Goal: Task Accomplishment & Management: Complete application form

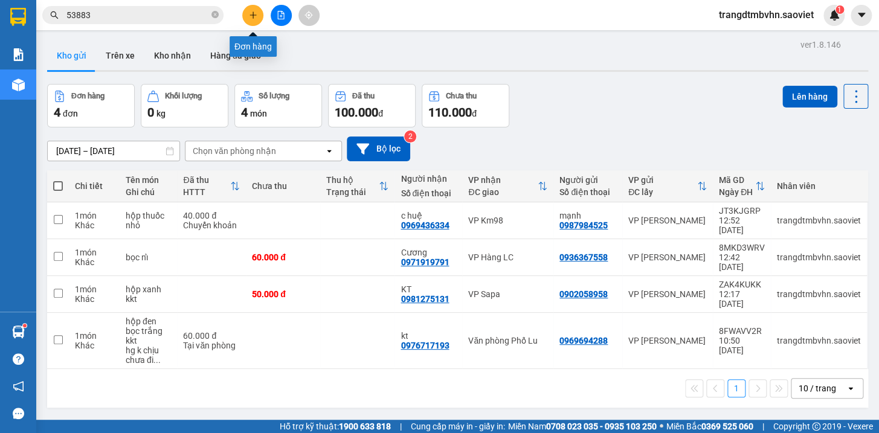
click at [254, 15] on icon "plus" at bounding box center [253, 15] width 7 height 1
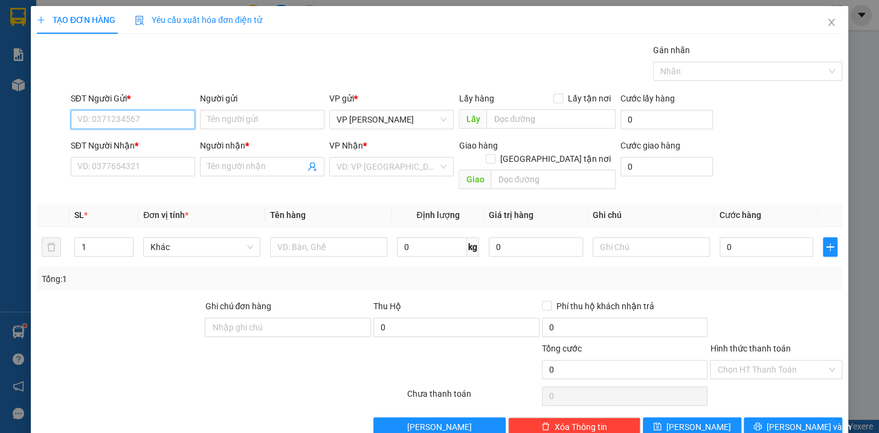
click at [163, 112] on input "SĐT Người Gửi *" at bounding box center [133, 119] width 124 height 19
type input "0365451007"
click at [152, 169] on input "SĐT Người Nhận *" at bounding box center [133, 166] width 124 height 19
type input "0818228833"
click at [247, 163] on input "Người nhận *" at bounding box center [256, 166] width 98 height 13
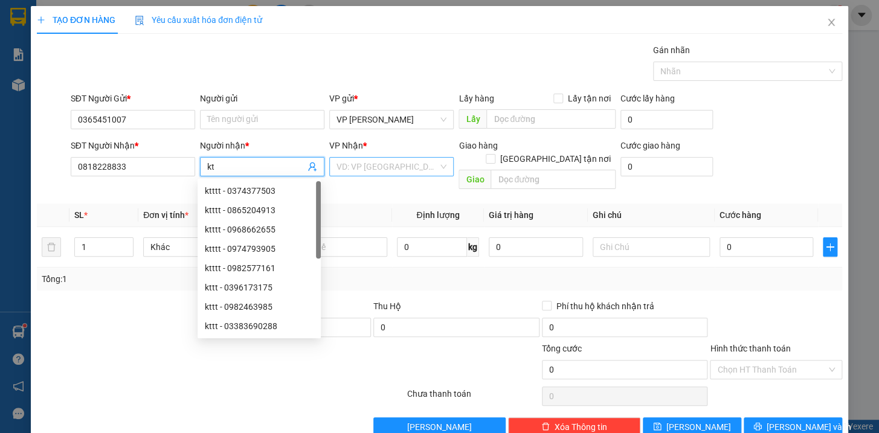
type input "kt"
click at [350, 160] on input "search" at bounding box center [388, 167] width 102 height 18
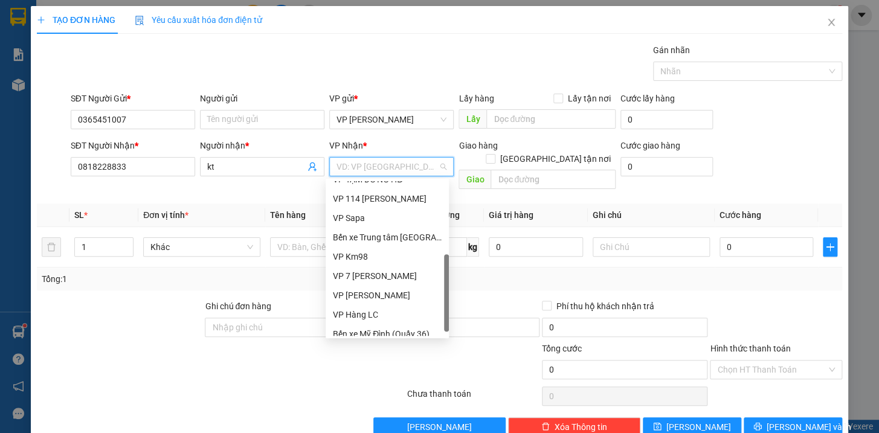
scroll to position [135, 0]
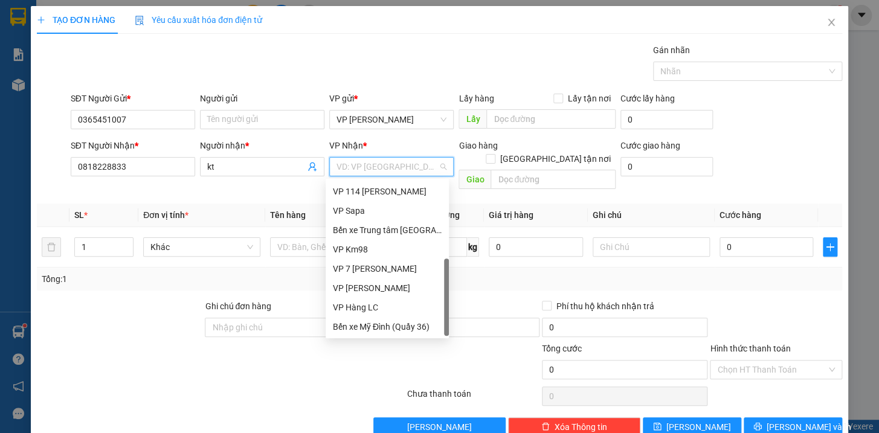
drag, startPoint x: 444, startPoint y: 245, endPoint x: 378, endPoint y: 304, distance: 88.6
click at [446, 327] on div at bounding box center [446, 297] width 5 height 77
click at [373, 304] on div "VP Hàng LC" at bounding box center [387, 307] width 109 height 13
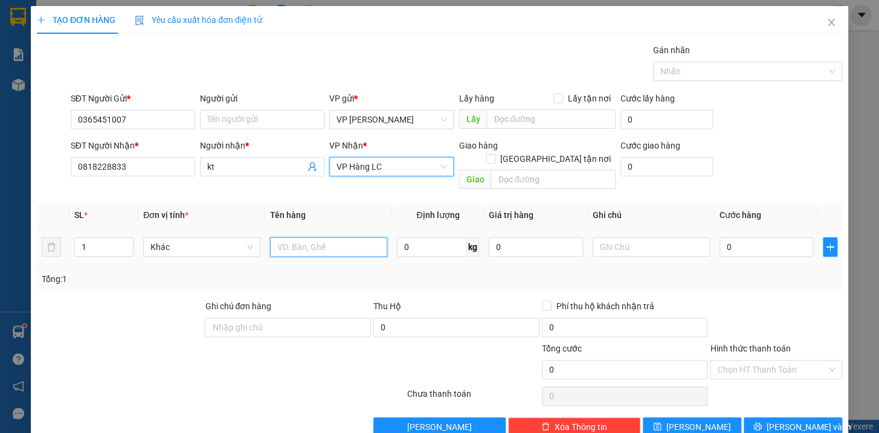
click at [317, 237] on input "text" at bounding box center [328, 246] width 117 height 19
type input "hộp kkt"
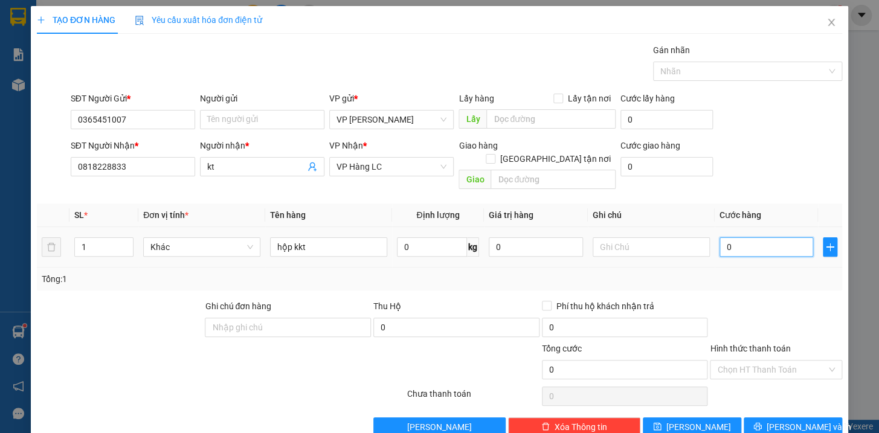
click at [743, 237] on input "0" at bounding box center [767, 246] width 94 height 19
type input "4"
type input "40"
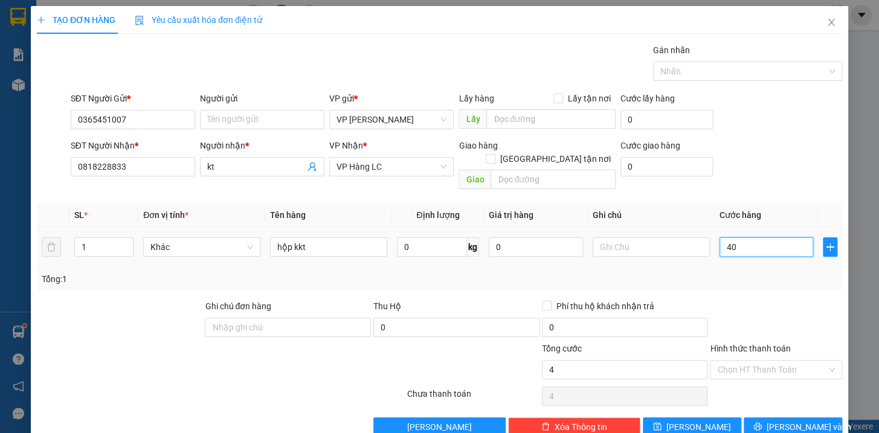
type input "40"
type input "400"
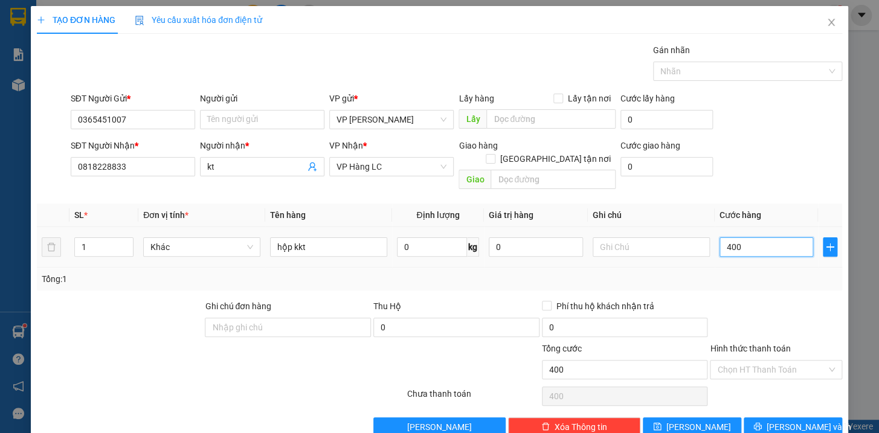
type input "4.000"
type input "40.000"
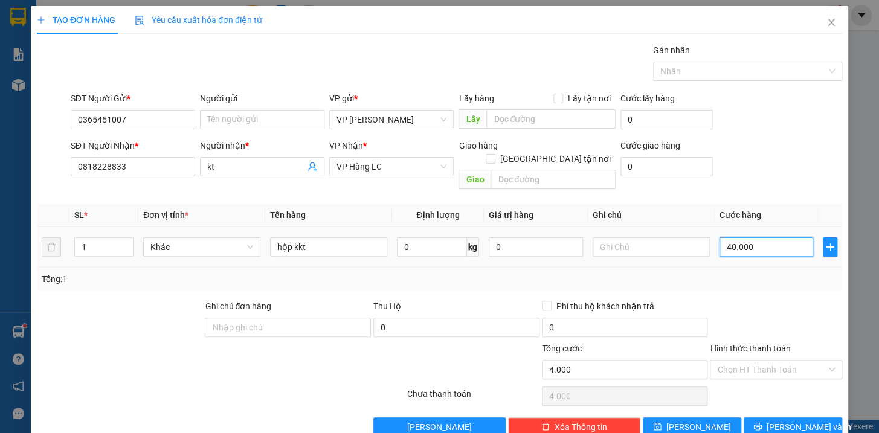
type input "40.000"
click at [789, 421] on span "[PERSON_NAME] và In" at bounding box center [809, 427] width 85 height 13
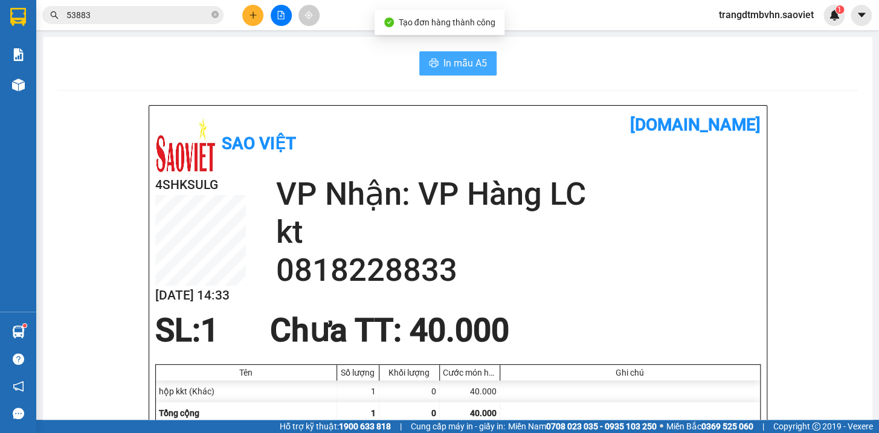
click at [429, 67] on icon "printer" at bounding box center [434, 63] width 10 height 10
click at [254, 14] on icon "plus" at bounding box center [253, 15] width 8 height 8
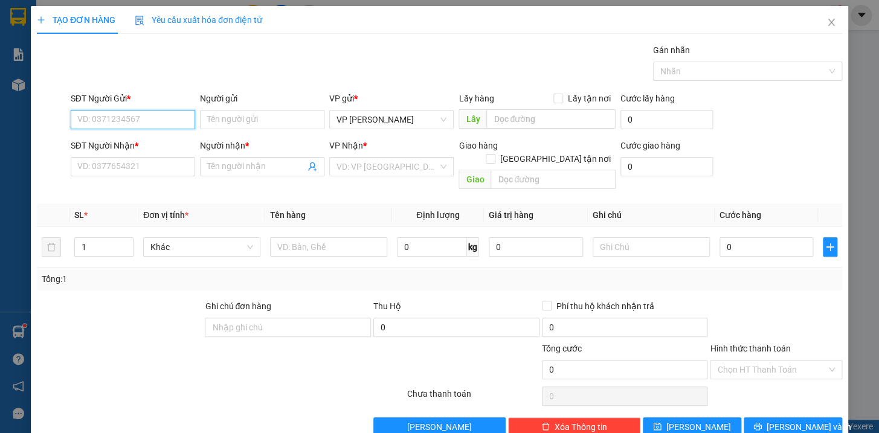
click at [173, 124] on input "SĐT Người Gửi *" at bounding box center [133, 119] width 124 height 19
type input "0363665611"
click at [108, 141] on div "0363665611" at bounding box center [131, 143] width 109 height 13
type input "CÒN 15/9"
type input "0786346666"
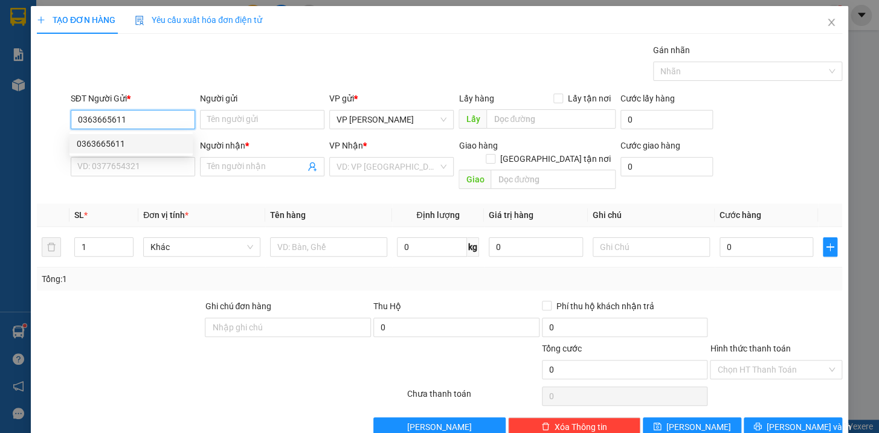
type input "Minh"
type input "0363665611"
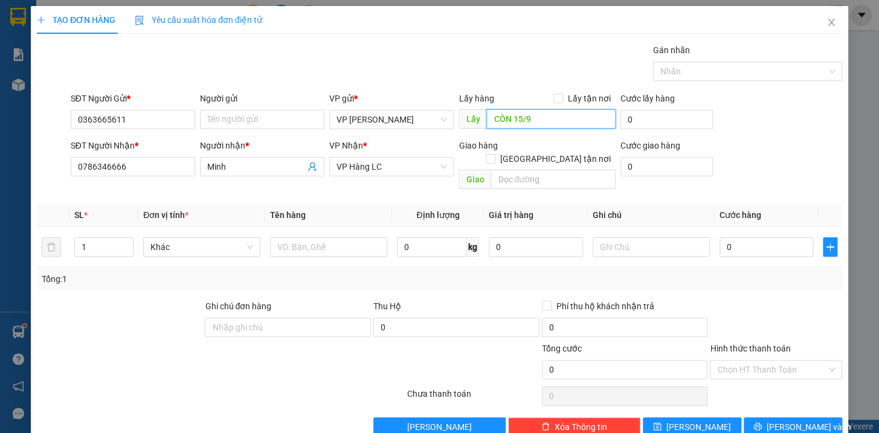
click at [528, 123] on input "CÒN 15/9" at bounding box center [550, 118] width 129 height 19
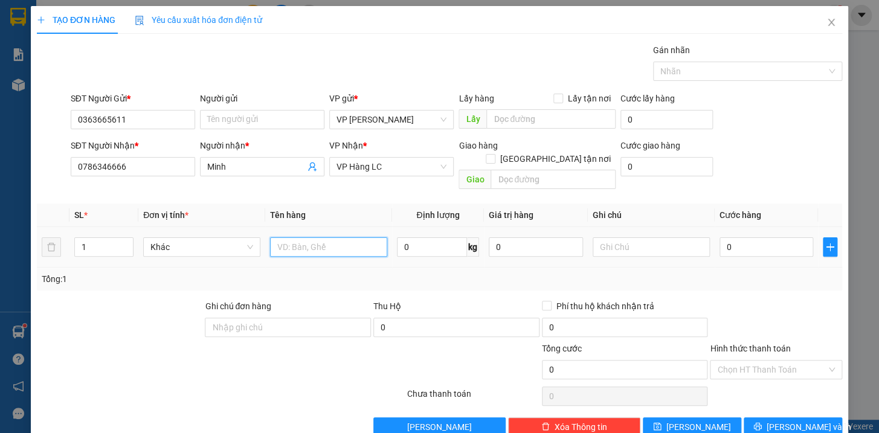
click at [328, 237] on input "text" at bounding box center [328, 246] width 117 height 19
type input "hộp kkt"
click at [775, 240] on input "0" at bounding box center [767, 246] width 94 height 19
type input "4"
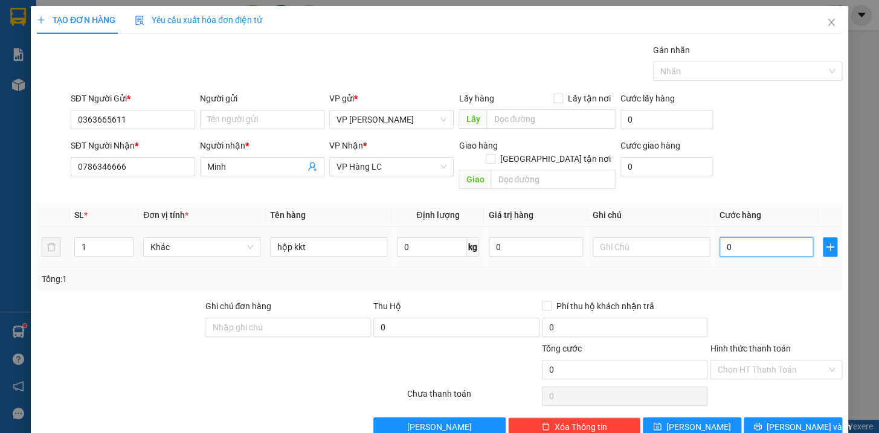
type input "4"
type input "40"
type input "400"
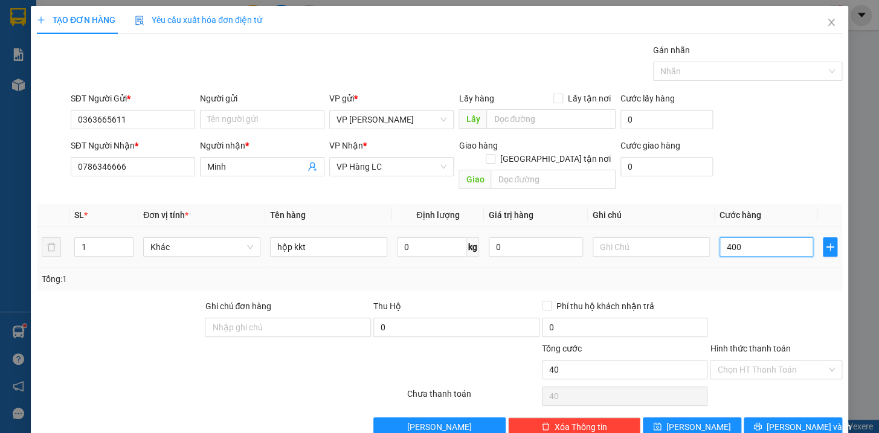
type input "400"
type input "4.000"
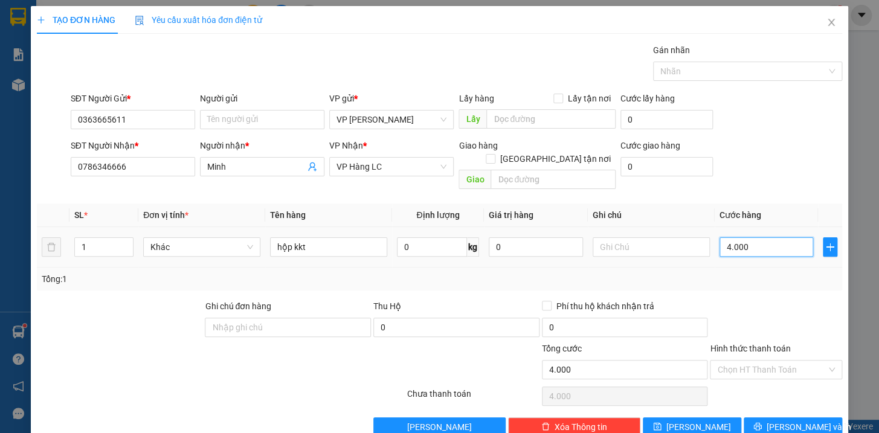
type input "40.000"
click at [775, 361] on input "Hình thức thanh toán" at bounding box center [771, 370] width 109 height 18
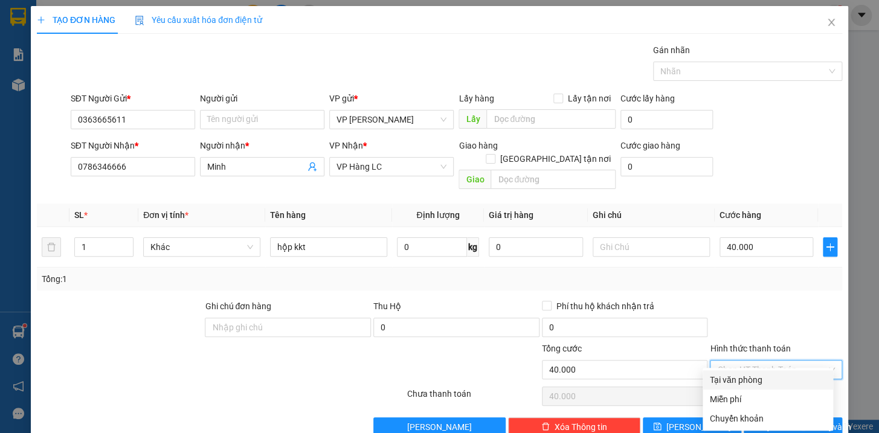
click at [737, 382] on div "Tại văn phòng" at bounding box center [768, 379] width 116 height 13
type input "0"
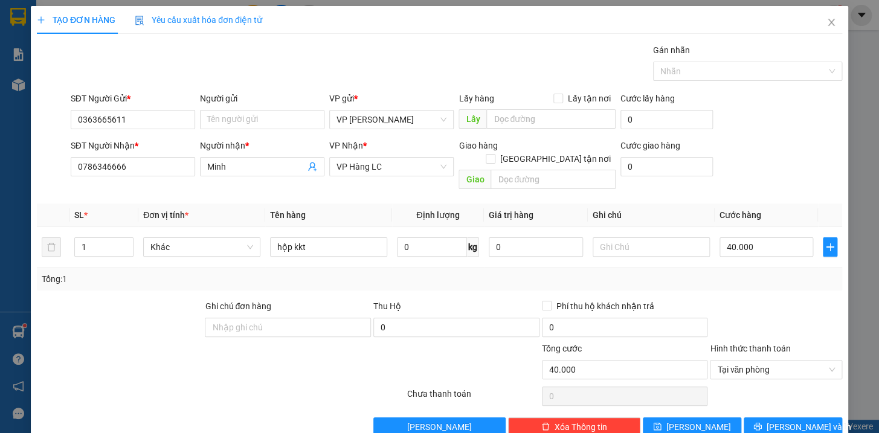
scroll to position [13, 0]
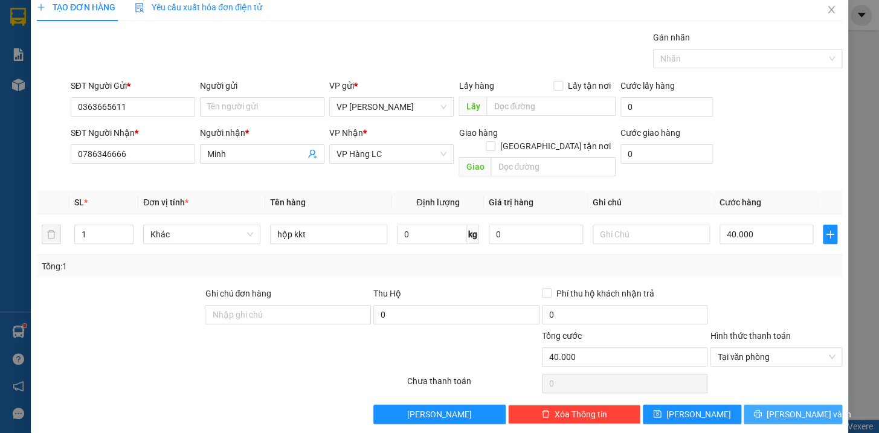
click at [784, 408] on span "[PERSON_NAME] và In" at bounding box center [809, 414] width 85 height 13
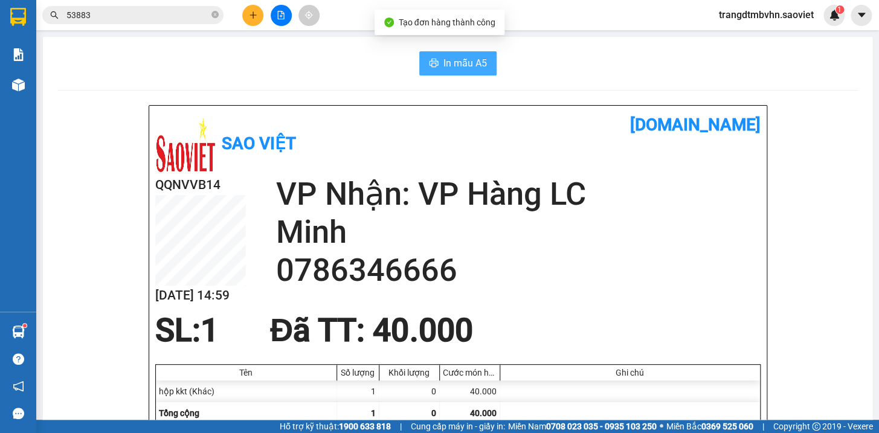
click at [445, 56] on span "In mẫu A5" at bounding box center [466, 63] width 44 height 15
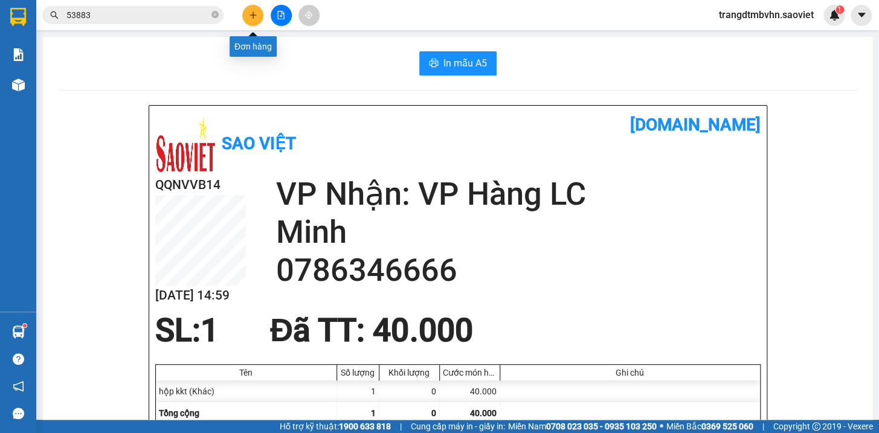
click at [249, 14] on icon "plus" at bounding box center [253, 15] width 8 height 8
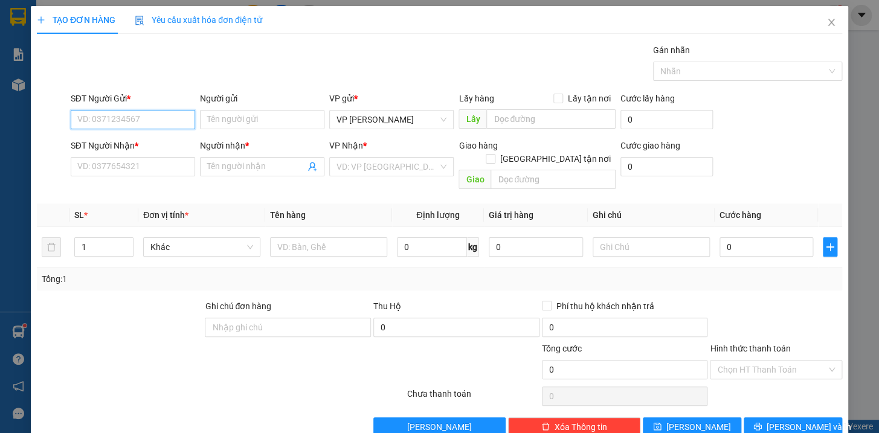
click at [182, 117] on input "SĐT Người Gửi *" at bounding box center [133, 119] width 124 height 19
click at [124, 143] on div "0913582439 - Nga thúy" at bounding box center [131, 143] width 109 height 13
type input "0913582439"
type input "Nga thúy"
type input "0987090614"
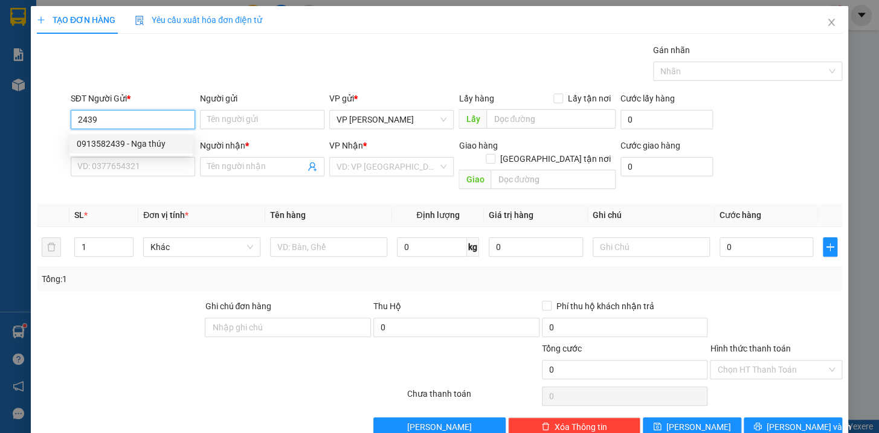
type input "[PERSON_NAME]"
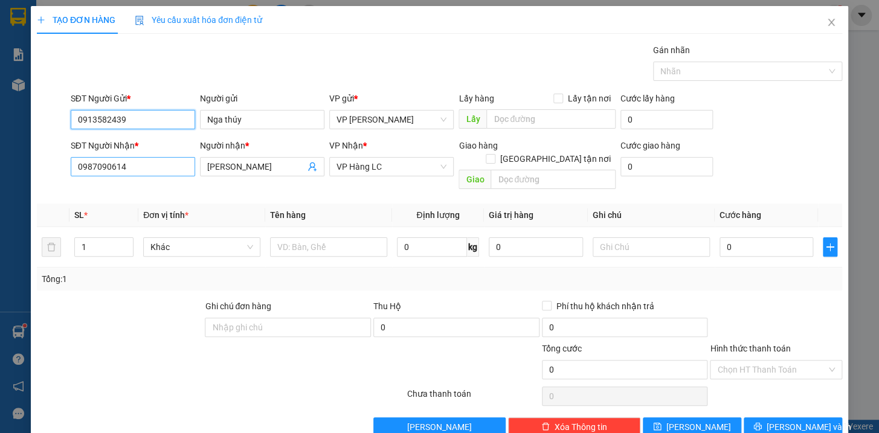
type input "0913582439"
click at [161, 163] on input "0987090614" at bounding box center [133, 166] width 124 height 19
type input "0"
type input "0869099358"
click at [157, 187] on div "0869099358 - Tuấn anh" at bounding box center [131, 190] width 109 height 13
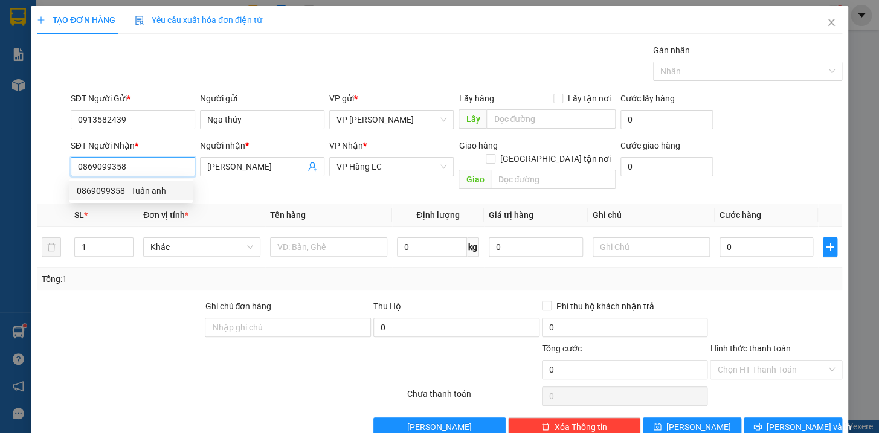
type input "Tuấn anh"
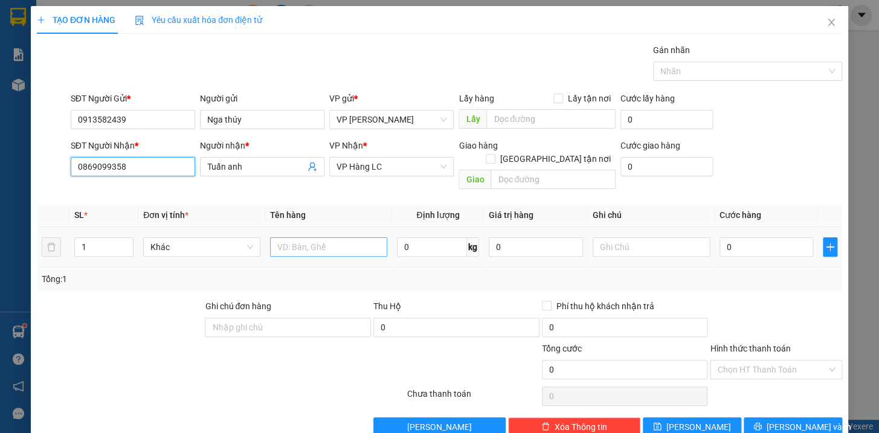
type input "0869099358"
click at [320, 241] on input "text" at bounding box center [328, 246] width 117 height 19
type input "hộp pt kkt"
click at [749, 237] on input "0" at bounding box center [767, 246] width 94 height 19
type input "4"
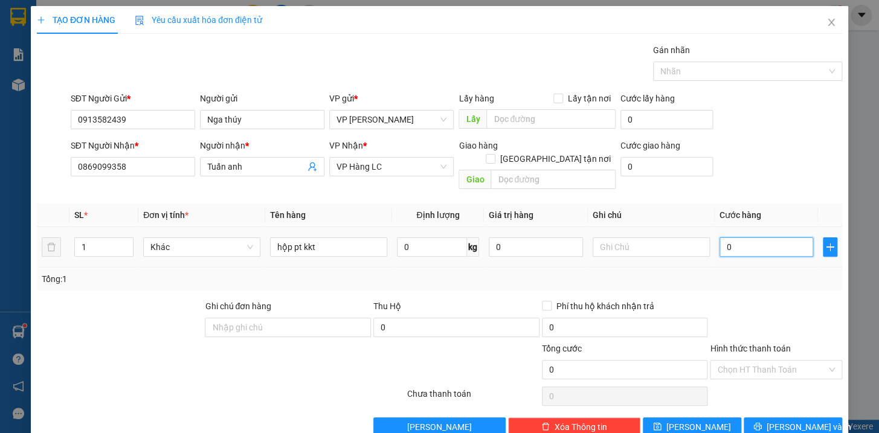
type input "4"
type input "40"
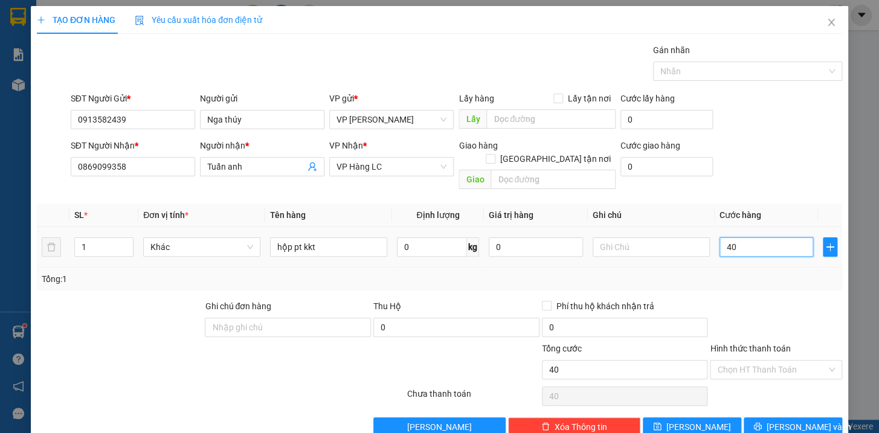
type input "400"
type input "4.000"
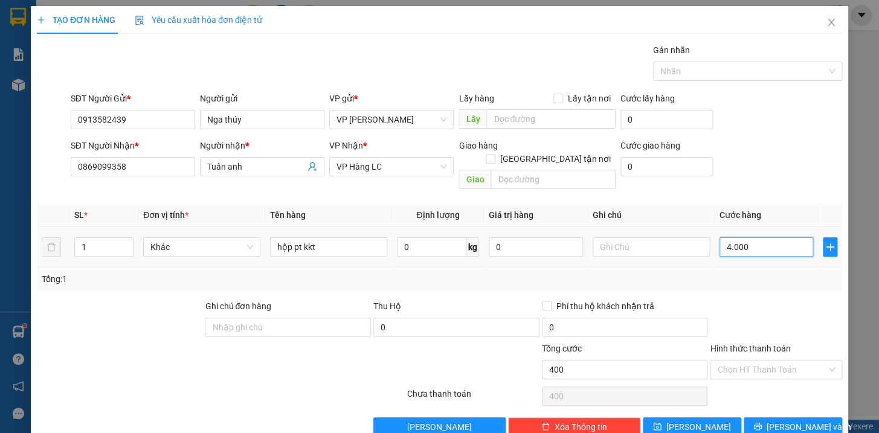
type input "4.000"
type input "40.000"
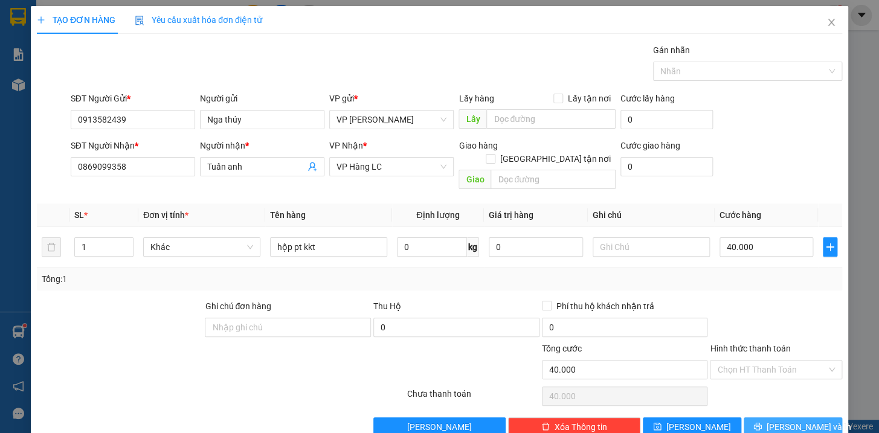
click at [786, 421] on span "[PERSON_NAME] và In" at bounding box center [809, 427] width 85 height 13
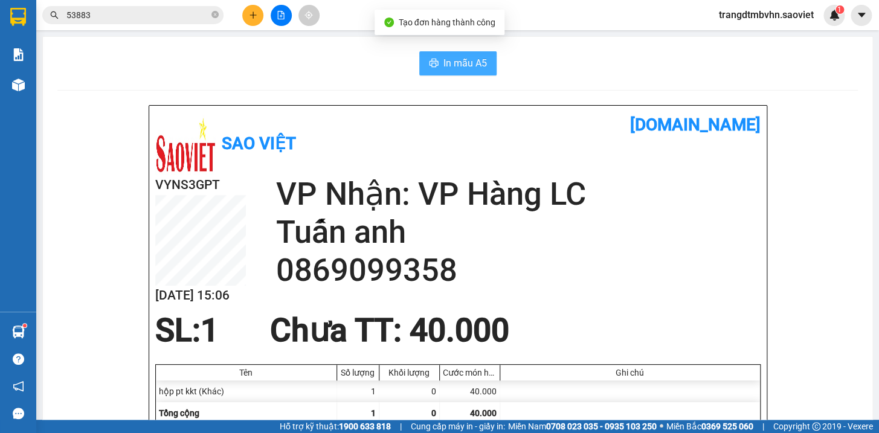
click at [459, 66] on span "In mẫu A5" at bounding box center [466, 63] width 44 height 15
